Goal: Information Seeking & Learning: Learn about a topic

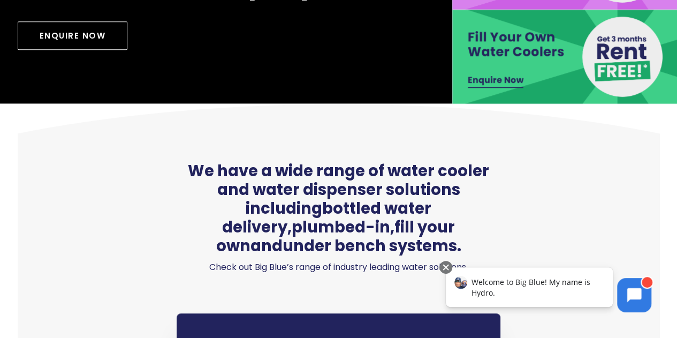
scroll to position [321, 0]
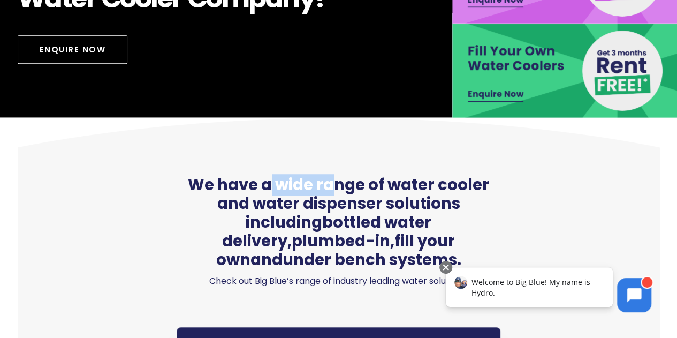
drag, startPoint x: 269, startPoint y: 186, endPoint x: 336, endPoint y: 183, distance: 67.0
click at [336, 183] on span "We have a wide range of water cooler and water dispenser solutions including bo…" at bounding box center [339, 222] width 324 height 93
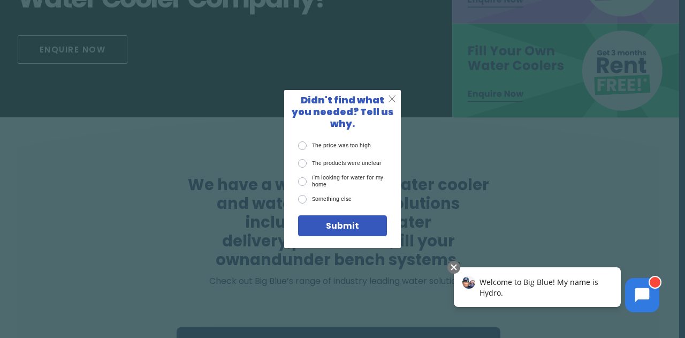
click at [392, 104] on span "X" at bounding box center [392, 99] width 8 height 12
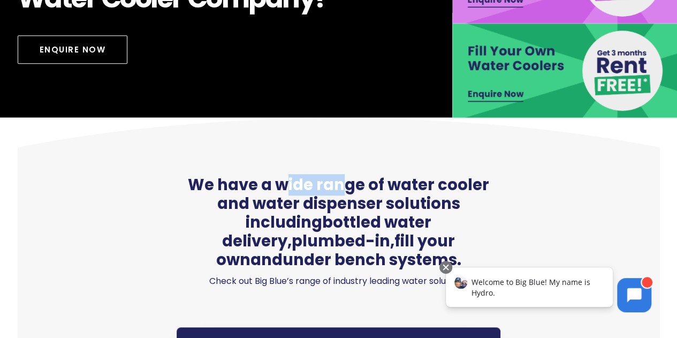
drag, startPoint x: 284, startPoint y: 195, endPoint x: 349, endPoint y: 193, distance: 65.3
click at [349, 193] on span "We have a wide range of water cooler and water dispenser solutions including bo…" at bounding box center [339, 222] width 324 height 93
click at [351, 192] on span "We have a wide range of water cooler and water dispenser solutions including bo…" at bounding box center [339, 222] width 324 height 93
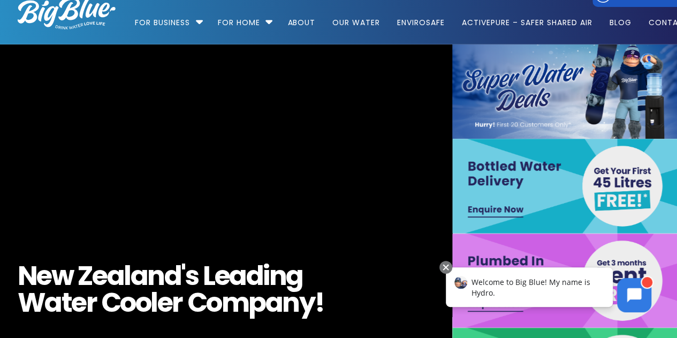
scroll to position [0, 0]
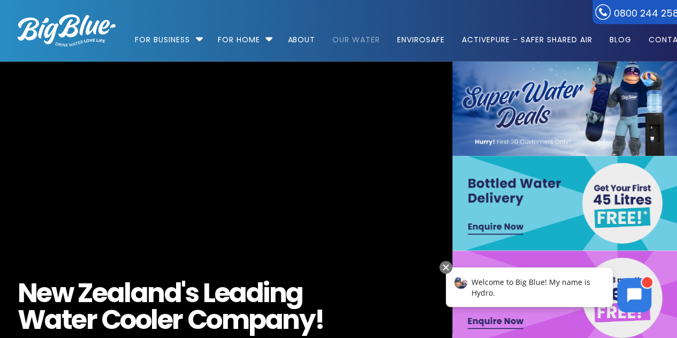
click at [348, 36] on link "Our Water" at bounding box center [356, 34] width 63 height 69
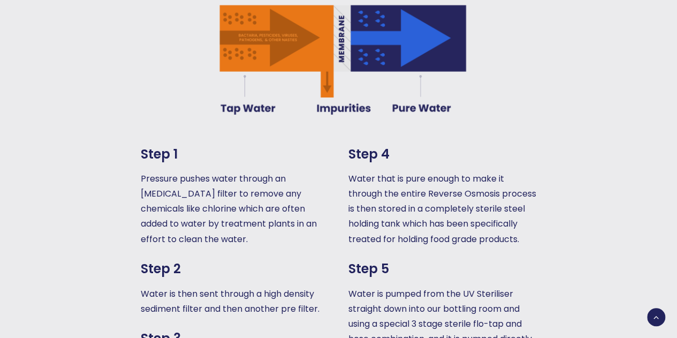
scroll to position [803, 0]
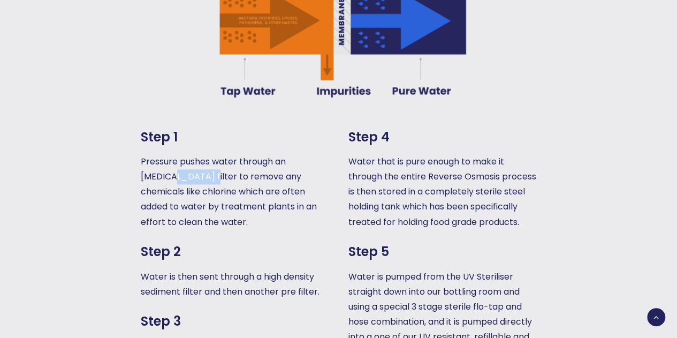
drag, startPoint x: 172, startPoint y: 132, endPoint x: 225, endPoint y: 132, distance: 52.5
click at [219, 154] on p "Pressure pushes water through an activated carbon filter to remove any chemical…" at bounding box center [235, 191] width 188 height 75
click at [225, 154] on p "Pressure pushes water through an activated carbon filter to remove any chemical…" at bounding box center [235, 191] width 188 height 75
drag, startPoint x: 185, startPoint y: 128, endPoint x: 263, endPoint y: 131, distance: 78.2
click at [253, 154] on p "Pressure pushes water through an activated carbon filter to remove any chemical…" at bounding box center [235, 191] width 188 height 75
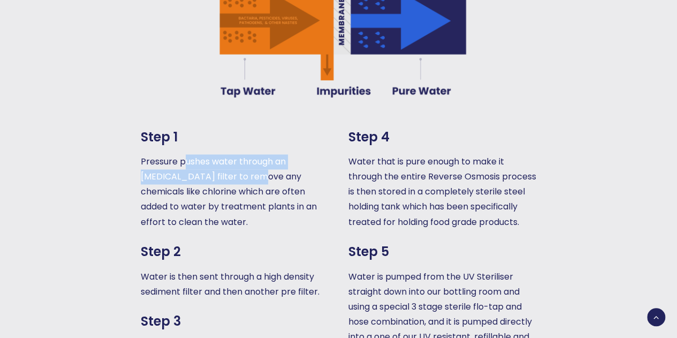
click at [272, 154] on p "Pressure pushes water through an activated carbon filter to remove any chemical…" at bounding box center [235, 191] width 188 height 75
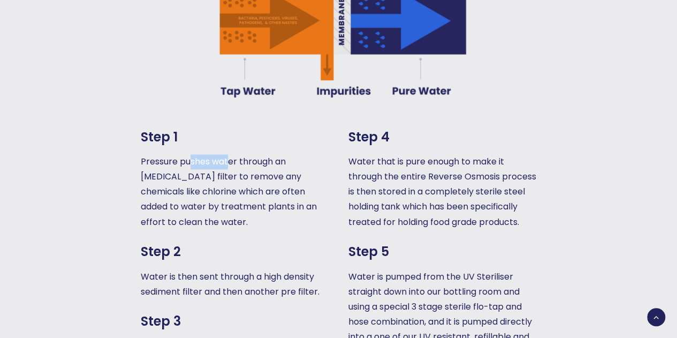
drag, startPoint x: 188, startPoint y: 127, endPoint x: 249, endPoint y: 128, distance: 61.6
click at [241, 154] on p "Pressure pushes water through an activated carbon filter to remove any chemical…" at bounding box center [235, 191] width 188 height 75
click at [251, 154] on p "Pressure pushes water through an activated carbon filter to remove any chemical…" at bounding box center [235, 191] width 188 height 75
drag, startPoint x: 223, startPoint y: 123, endPoint x: 260, endPoint y: 123, distance: 37.5
click at [257, 154] on p "Pressure pushes water through an activated carbon filter to remove any chemical…" at bounding box center [235, 191] width 188 height 75
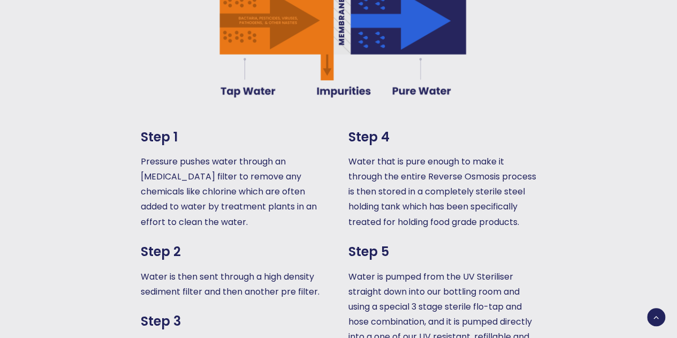
click at [260, 154] on p "Pressure pushes water through an activated carbon filter to remove any chemical…" at bounding box center [235, 191] width 188 height 75
drag, startPoint x: 206, startPoint y: 138, endPoint x: 279, endPoint y: 140, distance: 73.9
click at [259, 154] on p "Pressure pushes water through an activated carbon filter to remove any chemical…" at bounding box center [235, 191] width 188 height 75
click at [286, 154] on p "Pressure pushes water through an activated carbon filter to remove any chemical…" at bounding box center [235, 191] width 188 height 75
drag, startPoint x: 206, startPoint y: 148, endPoint x: 277, endPoint y: 163, distance: 72.6
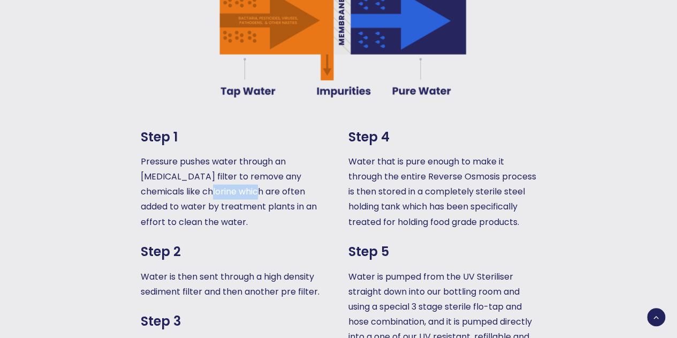
click at [275, 163] on p "Pressure pushes water through an activated carbon filter to remove any chemical…" at bounding box center [235, 191] width 188 height 75
click at [281, 161] on p "Pressure pushes water through an activated carbon filter to remove any chemical…" at bounding box center [235, 191] width 188 height 75
drag, startPoint x: 225, startPoint y: 160, endPoint x: 291, endPoint y: 177, distance: 67.4
click at [282, 178] on p "Pressure pushes water through an activated carbon filter to remove any chemical…" at bounding box center [235, 191] width 188 height 75
drag, startPoint x: 291, startPoint y: 177, endPoint x: 285, endPoint y: 177, distance: 5.9
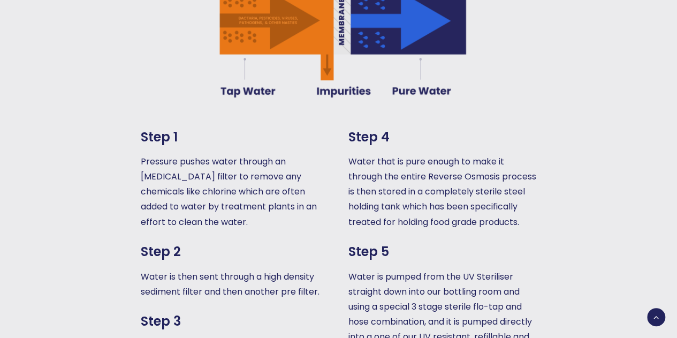
click at [291, 177] on p "Pressure pushes water through an activated carbon filter to remove any chemical…" at bounding box center [235, 191] width 188 height 75
click at [213, 166] on p "Pressure pushes water through an activated carbon filter to remove any chemical…" at bounding box center [235, 191] width 188 height 75
drag, startPoint x: 213, startPoint y: 166, endPoint x: 259, endPoint y: 171, distance: 46.2
click at [259, 171] on p "Pressure pushes water through an activated carbon filter to remove any chemical…" at bounding box center [235, 191] width 188 height 75
click at [260, 171] on p "Pressure pushes water through an activated carbon filter to remove any chemical…" at bounding box center [235, 191] width 188 height 75
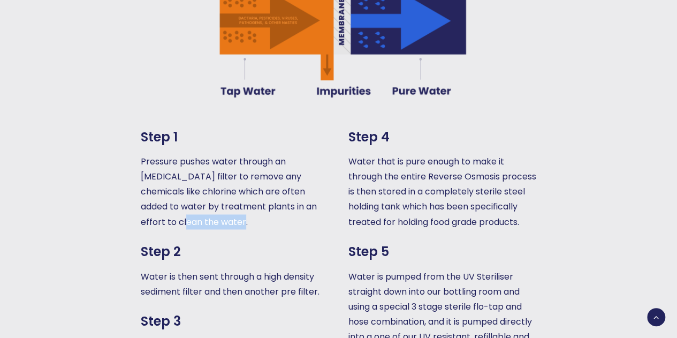
drag, startPoint x: 179, startPoint y: 183, endPoint x: 241, endPoint y: 185, distance: 62.1
click at [240, 185] on p "Pressure pushes water through an activated carbon filter to remove any chemical…" at bounding box center [235, 191] width 188 height 75
click at [241, 185] on p "Pressure pushes water through an activated carbon filter to remove any chemical…" at bounding box center [235, 191] width 188 height 75
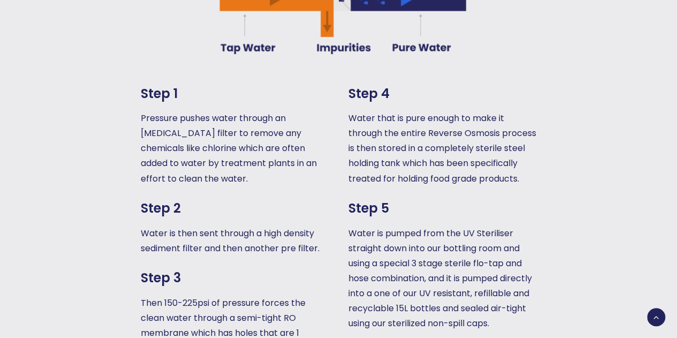
scroll to position [856, 0]
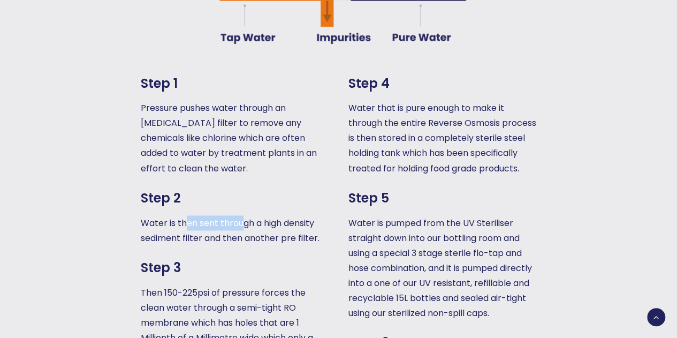
drag, startPoint x: 184, startPoint y: 188, endPoint x: 269, endPoint y: 186, distance: 84.6
click at [243, 215] on p "Water is then sent through a high density sediment filter and then another pre …" at bounding box center [235, 230] width 188 height 30
click at [269, 215] on p "Water is then sent through a high density sediment filter and then another pre …" at bounding box center [235, 230] width 188 height 30
drag, startPoint x: 222, startPoint y: 186, endPoint x: 276, endPoint y: 186, distance: 54.1
click at [271, 215] on p "Water is then sent through a high density sediment filter and then another pre …" at bounding box center [235, 230] width 188 height 30
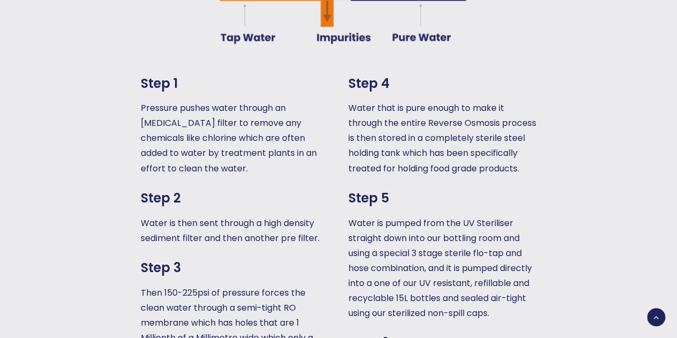
click at [283, 215] on p "Water is then sent through a high density sediment filter and then another pre …" at bounding box center [235, 230] width 188 height 30
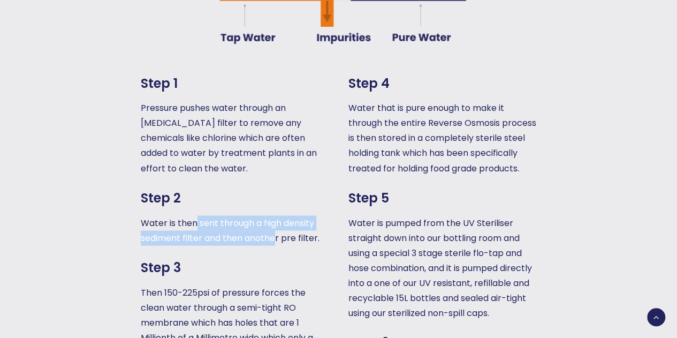
drag, startPoint x: 195, startPoint y: 191, endPoint x: 279, endPoint y: 191, distance: 84.6
click at [279, 215] on p "Water is then sent through a high density sediment filter and then another pre …" at bounding box center [235, 230] width 188 height 30
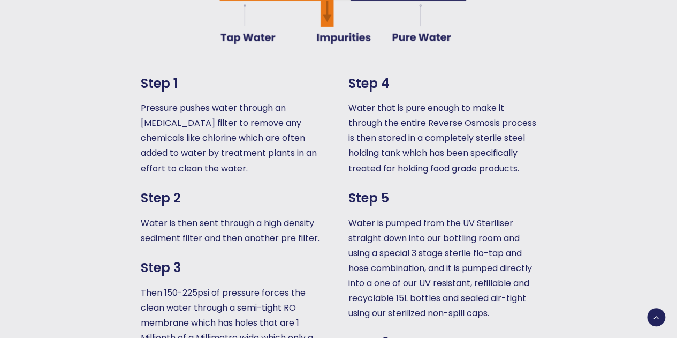
click at [282, 215] on p "Water is then sent through a high density sediment filter and then another pre …" at bounding box center [235, 230] width 188 height 30
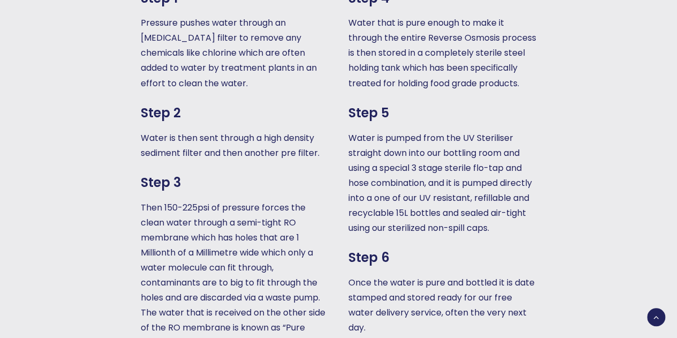
scroll to position [963, 0]
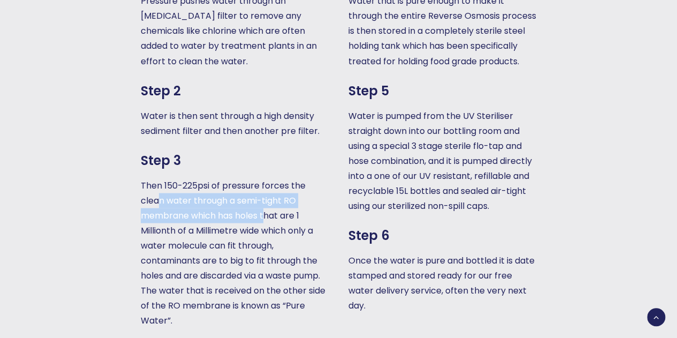
drag, startPoint x: 160, startPoint y: 158, endPoint x: 275, endPoint y: 173, distance: 116.1
click at [272, 178] on p "Then 150-225psi of pressure forces the clean water through a semi-tight RO memb…" at bounding box center [235, 253] width 188 height 150
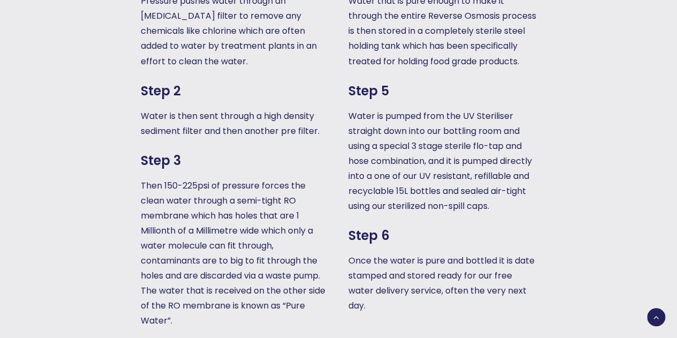
click at [275, 178] on p "Then 150-225psi of pressure forces the clean water through a semi-tight RO memb…" at bounding box center [235, 253] width 188 height 150
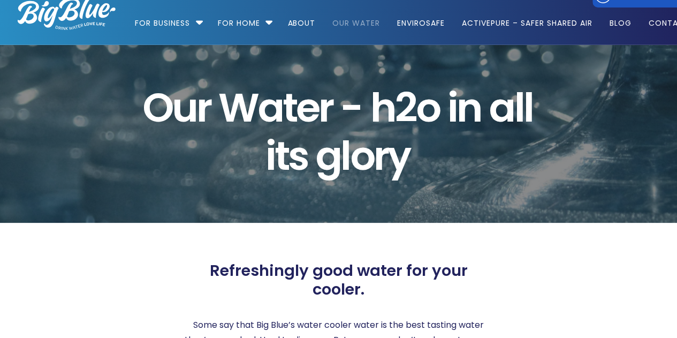
scroll to position [0, 0]
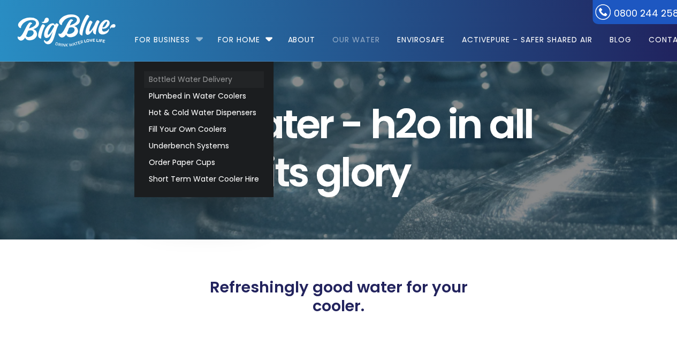
click at [195, 81] on link "Bottled Water Delivery" at bounding box center [204, 79] width 120 height 17
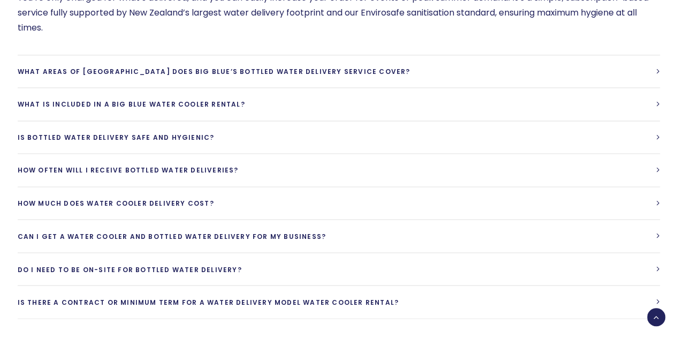
scroll to position [3414, 0]
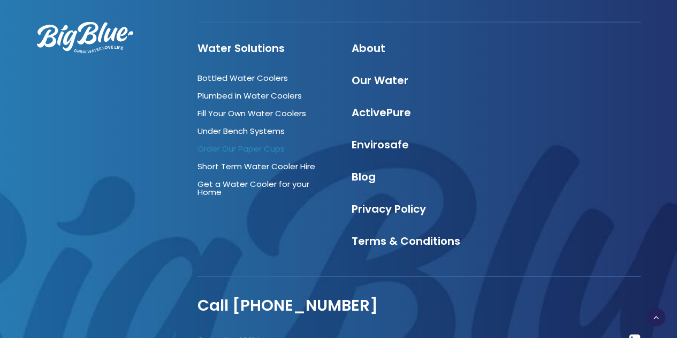
click at [224, 143] on link "Order Our Paper Cups" at bounding box center [241, 148] width 87 height 11
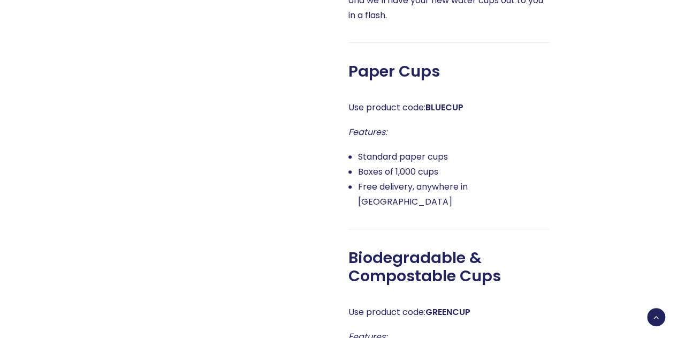
scroll to position [482, 0]
